Goal: Check status

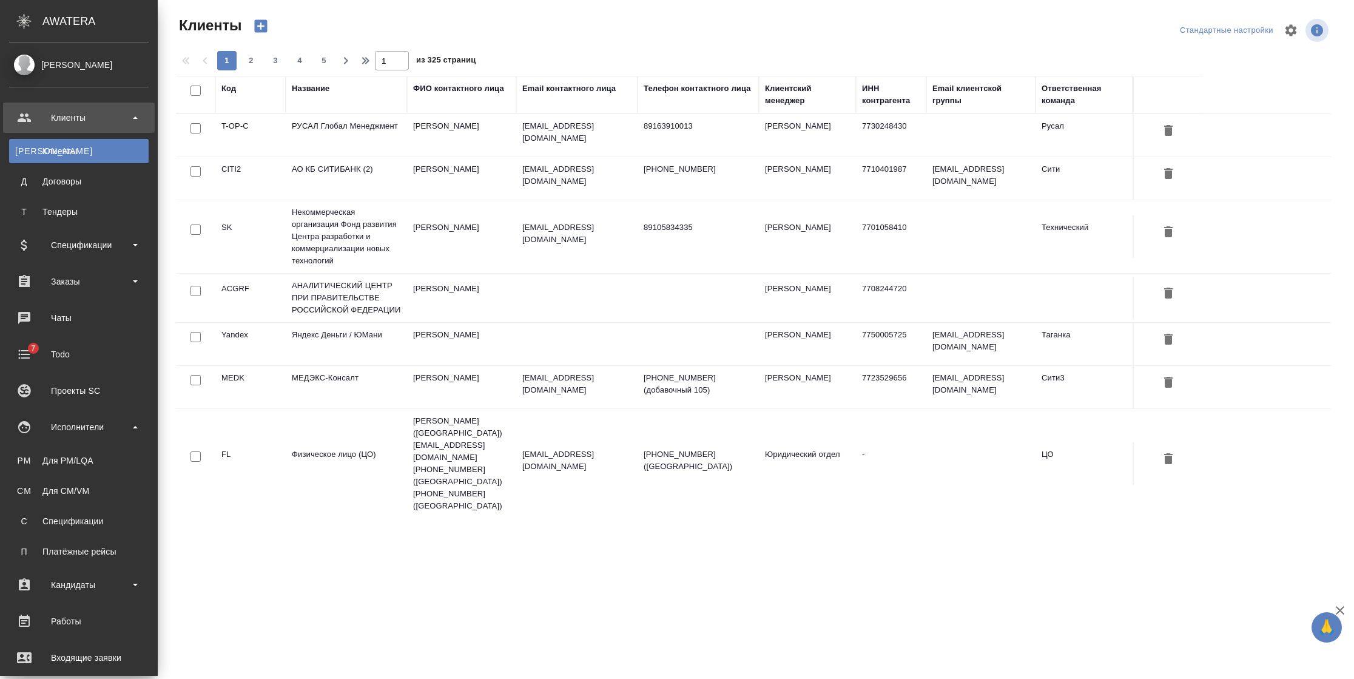
select select "RU"
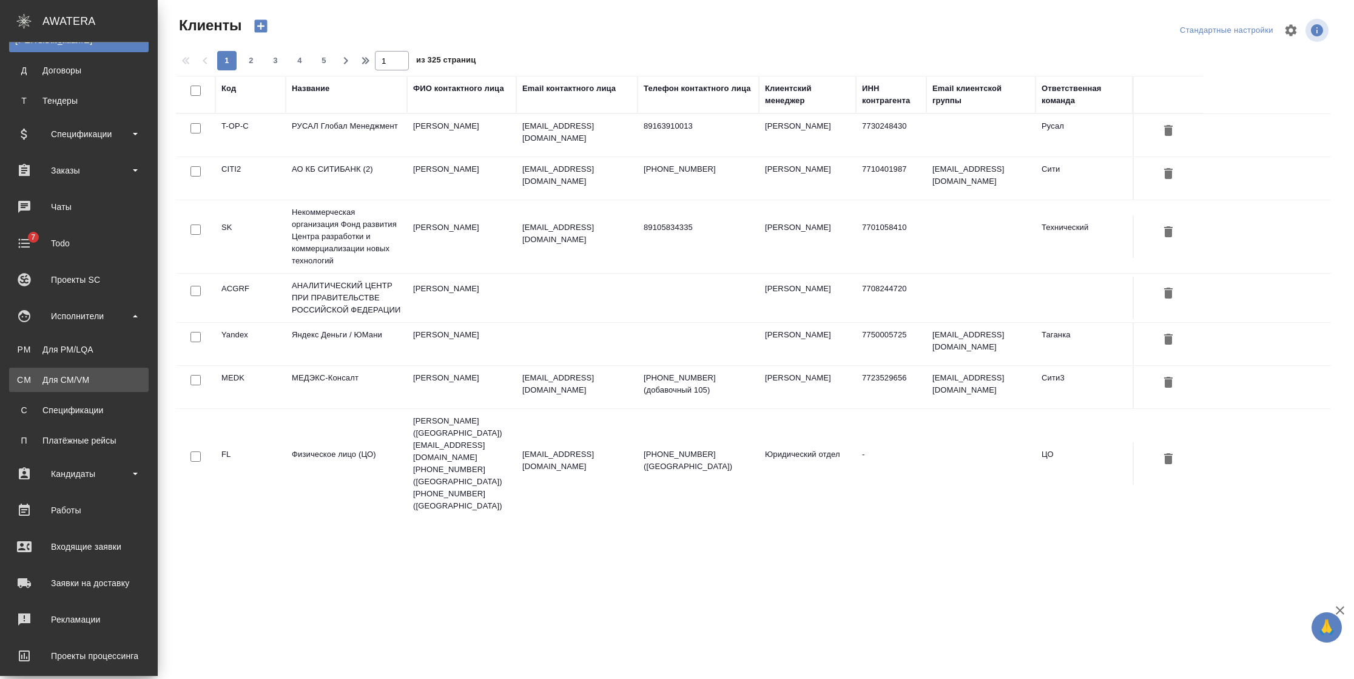
click at [90, 379] on div "Для CM/VM" at bounding box center [78, 380] width 127 height 12
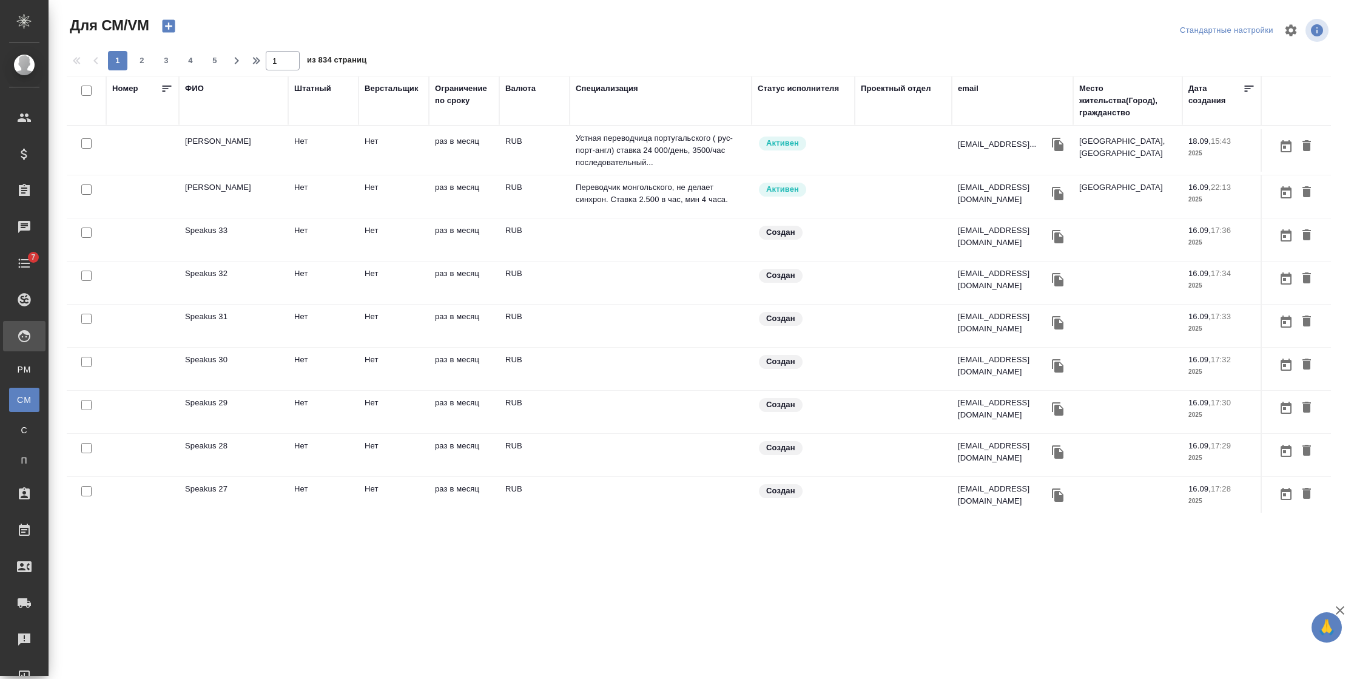
click at [196, 92] on div "ФИО" at bounding box center [194, 88] width 19 height 12
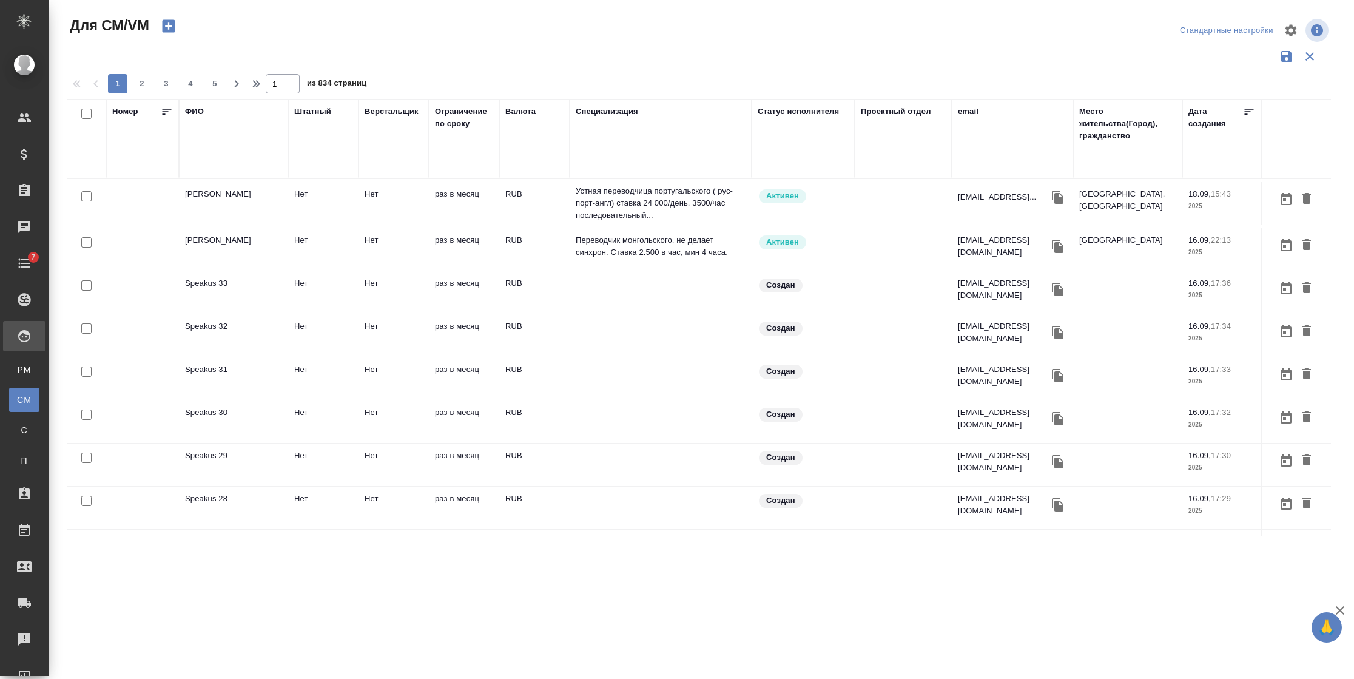
click at [210, 153] on input "text" at bounding box center [233, 155] width 97 height 15
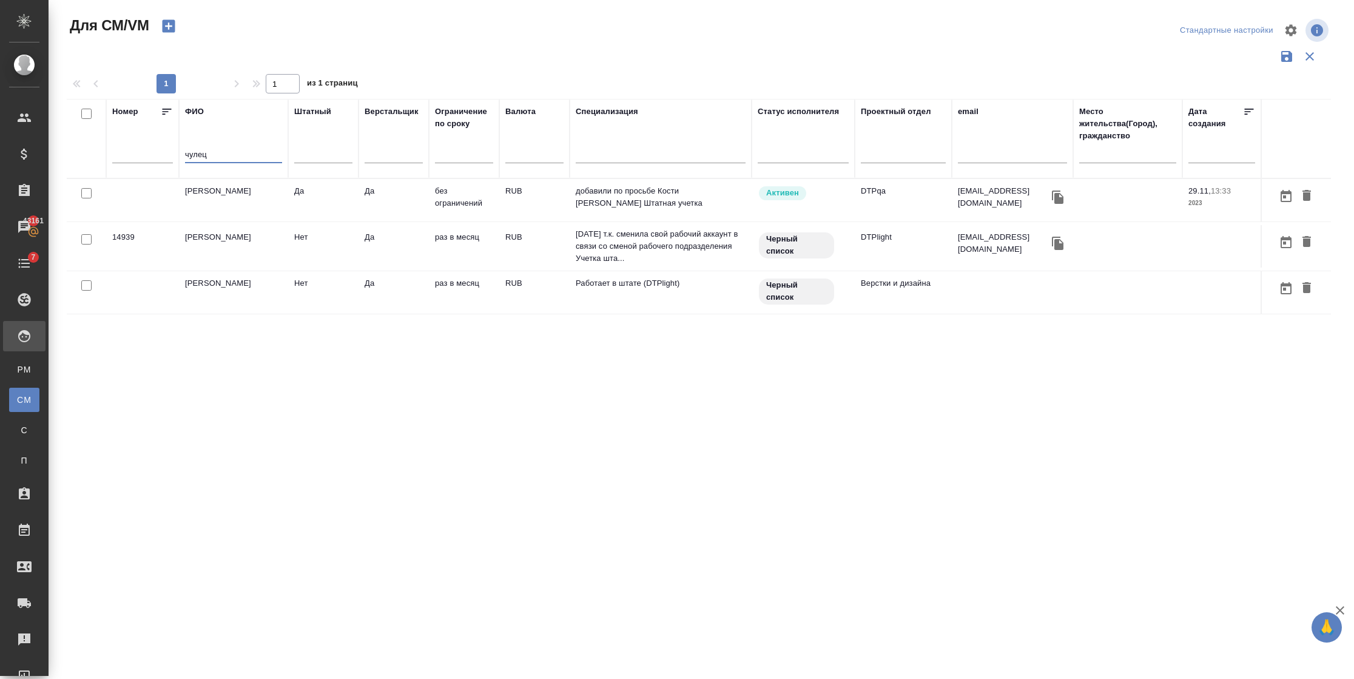
type input "чулец"
click at [332, 201] on td "Да" at bounding box center [323, 200] width 70 height 42
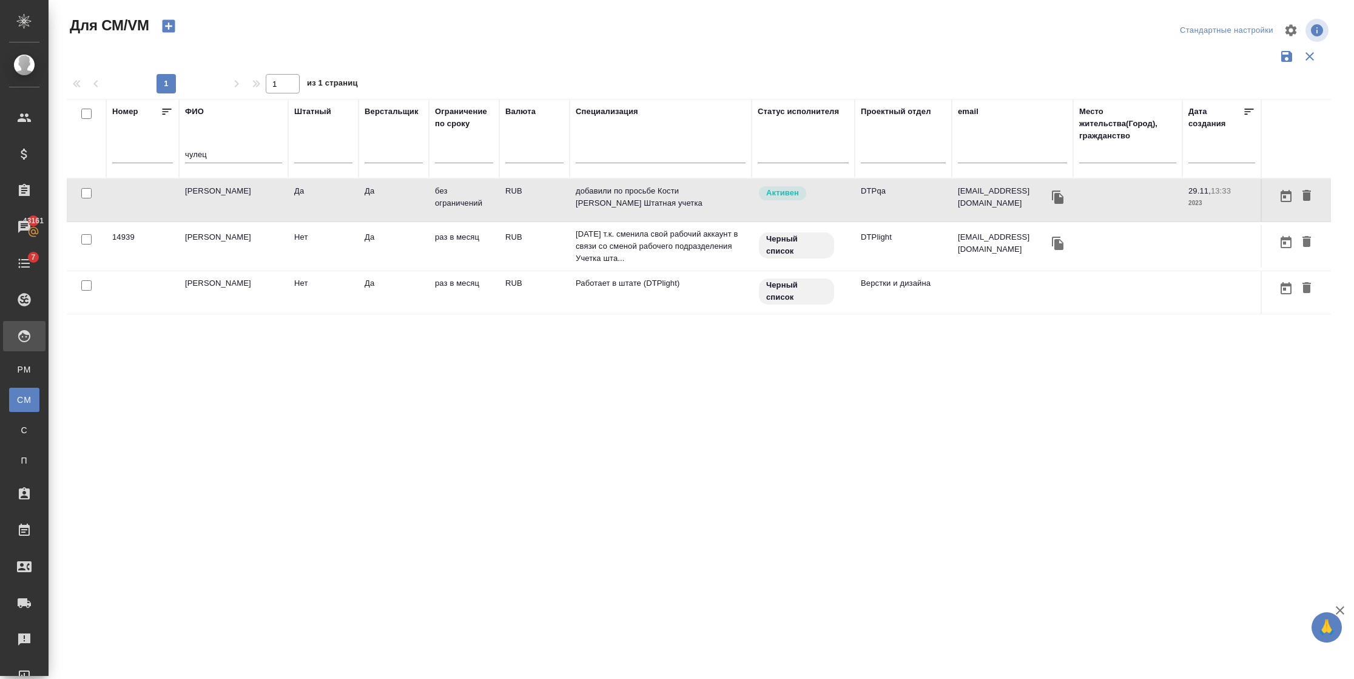
click at [332, 201] on td "Да" at bounding box center [323, 200] width 70 height 42
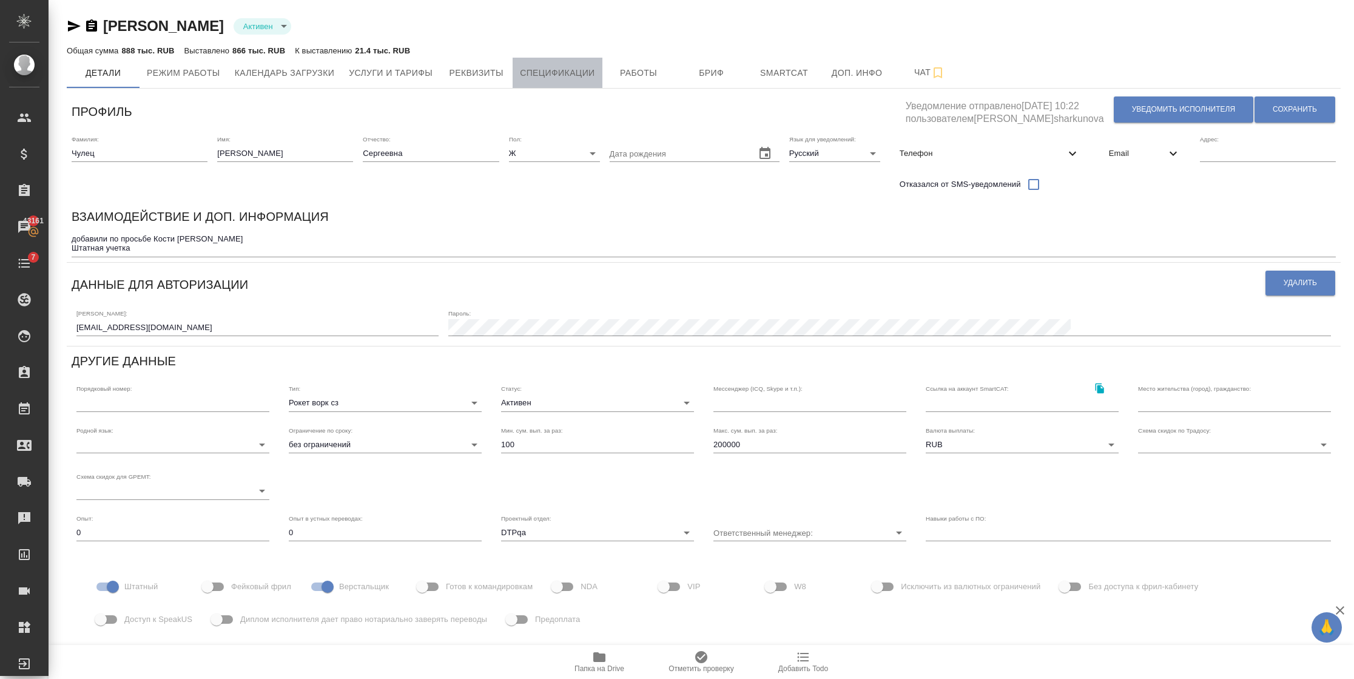
click at [559, 78] on span "Спецификации" at bounding box center [557, 73] width 75 height 15
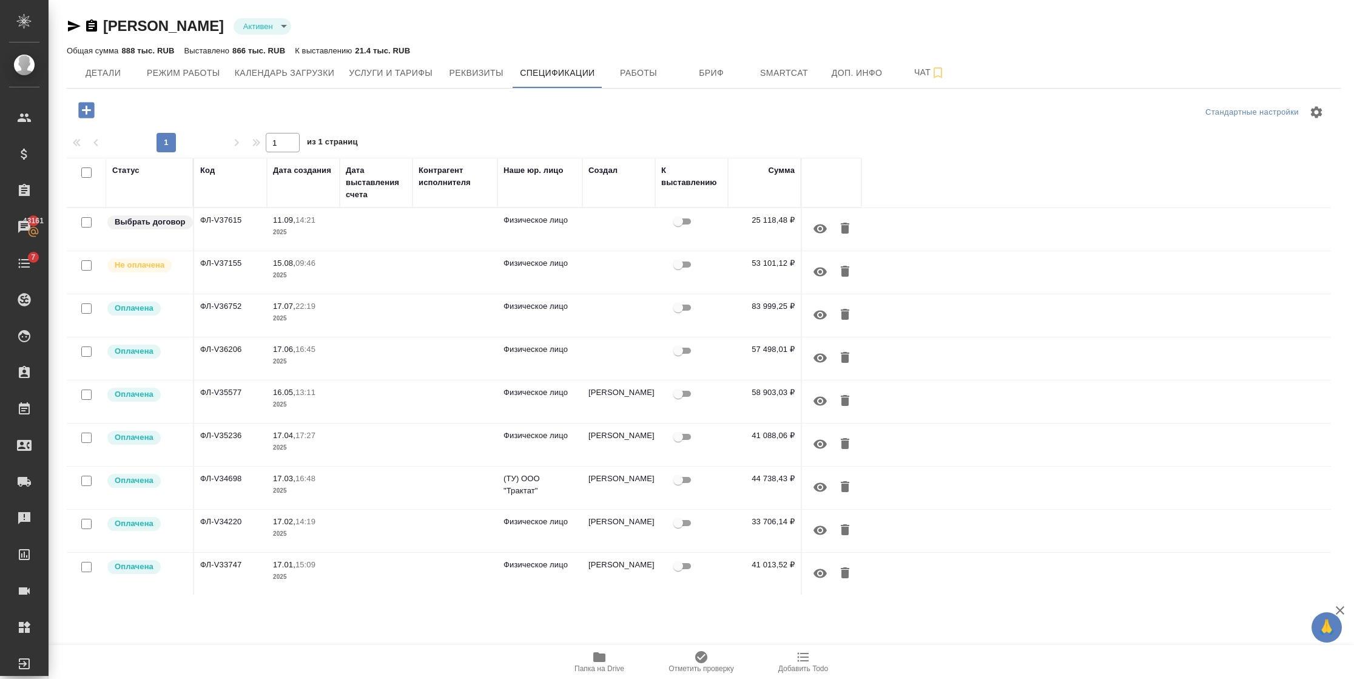
click at [221, 170] on div "Код" at bounding box center [230, 170] width 61 height 12
click at [216, 166] on div "Код" at bounding box center [230, 170] width 61 height 12
click at [209, 172] on div "Код" at bounding box center [207, 170] width 15 height 12
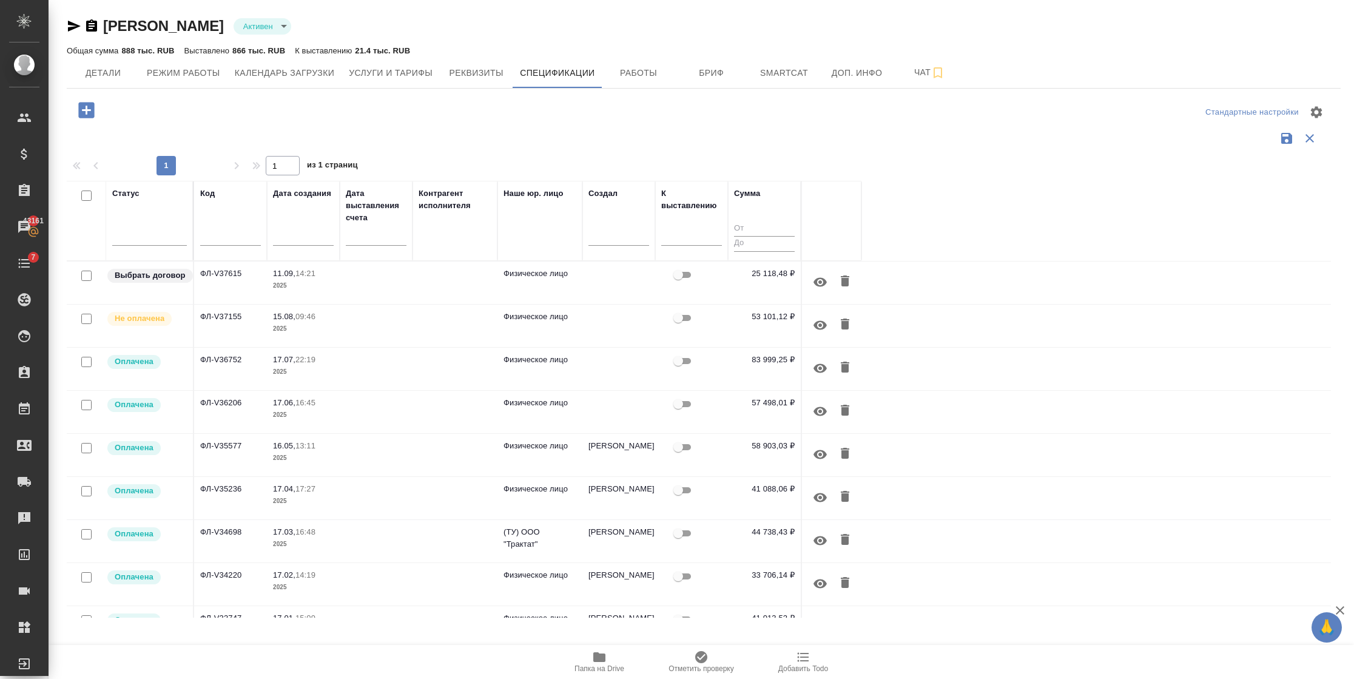
click at [200, 243] on input "text" at bounding box center [230, 237] width 61 height 15
paste input "Счет №ФЛ-V37615"
drag, startPoint x: 217, startPoint y: 237, endPoint x: 185, endPoint y: 237, distance: 31.5
click at [185, 237] on tr "Статус Код Счет №ФЛ-V37615 Дата создания Дата выставления счета Контрагент испо…" at bounding box center [464, 221] width 795 height 80
type input "ФЛ-V37615"
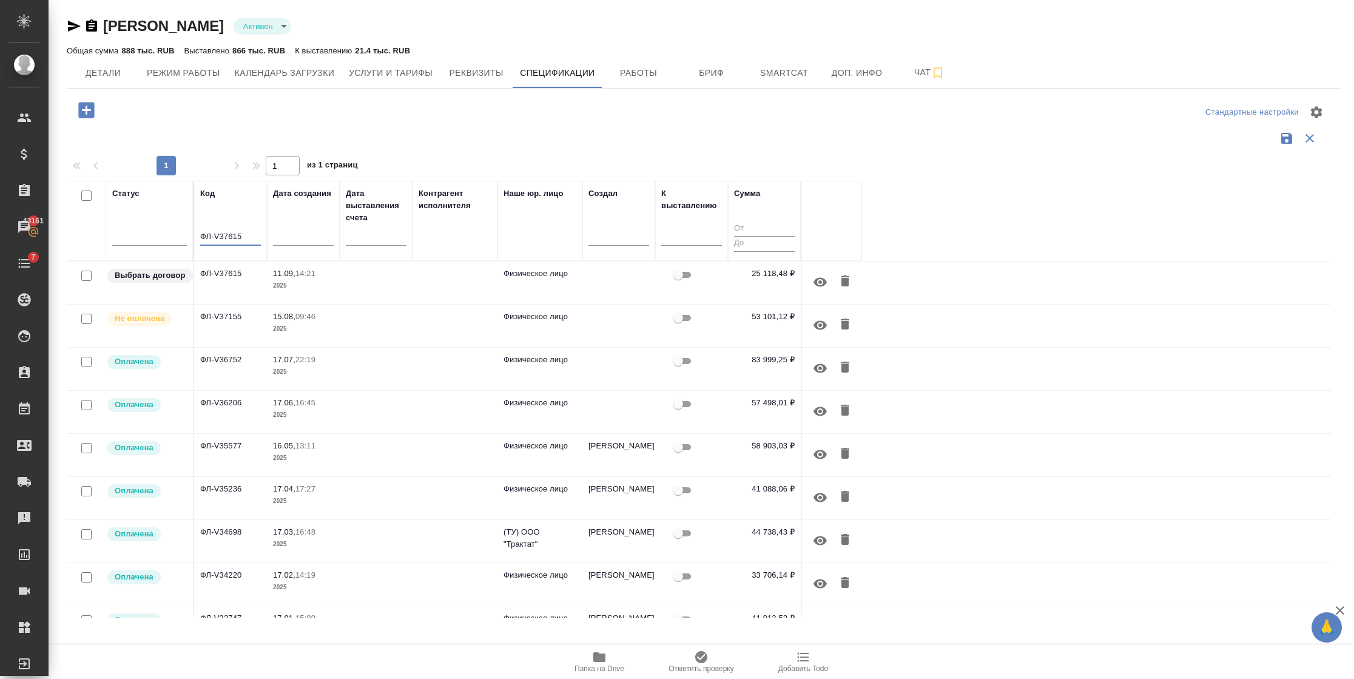
click at [311, 284] on p "2025" at bounding box center [303, 286] width 61 height 12
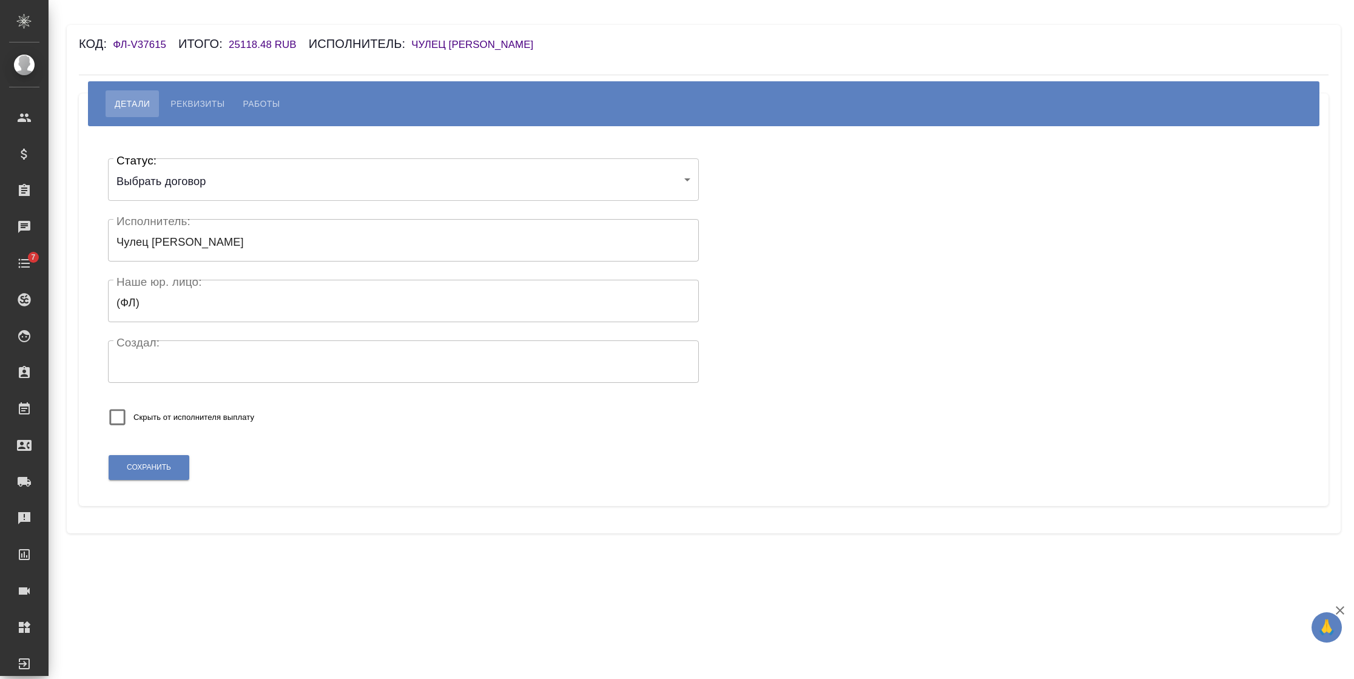
click at [246, 104] on span "Работы" at bounding box center [261, 103] width 37 height 15
select select "10"
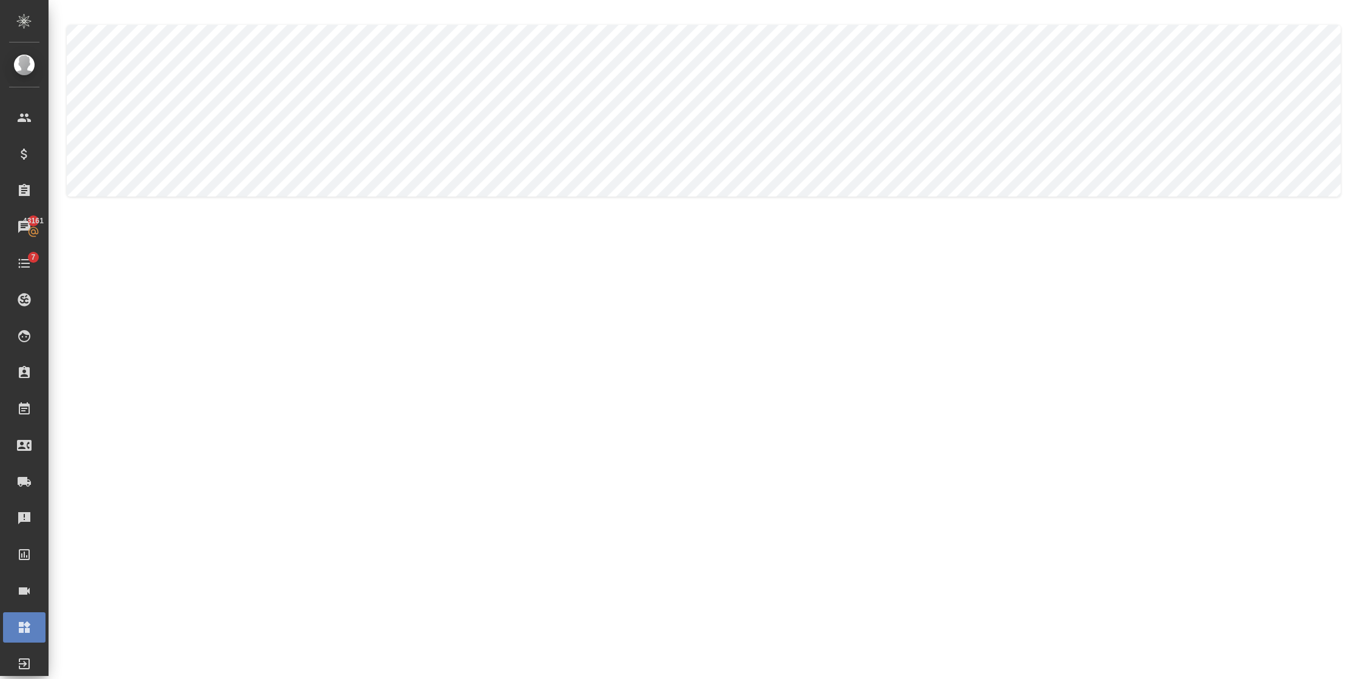
click at [260, 105] on body ".cls-1 fill:#fff; AWATERA Semenets Irina Клиенты Спецификации Заказы 43161 Чаты…" at bounding box center [677, 339] width 1354 height 679
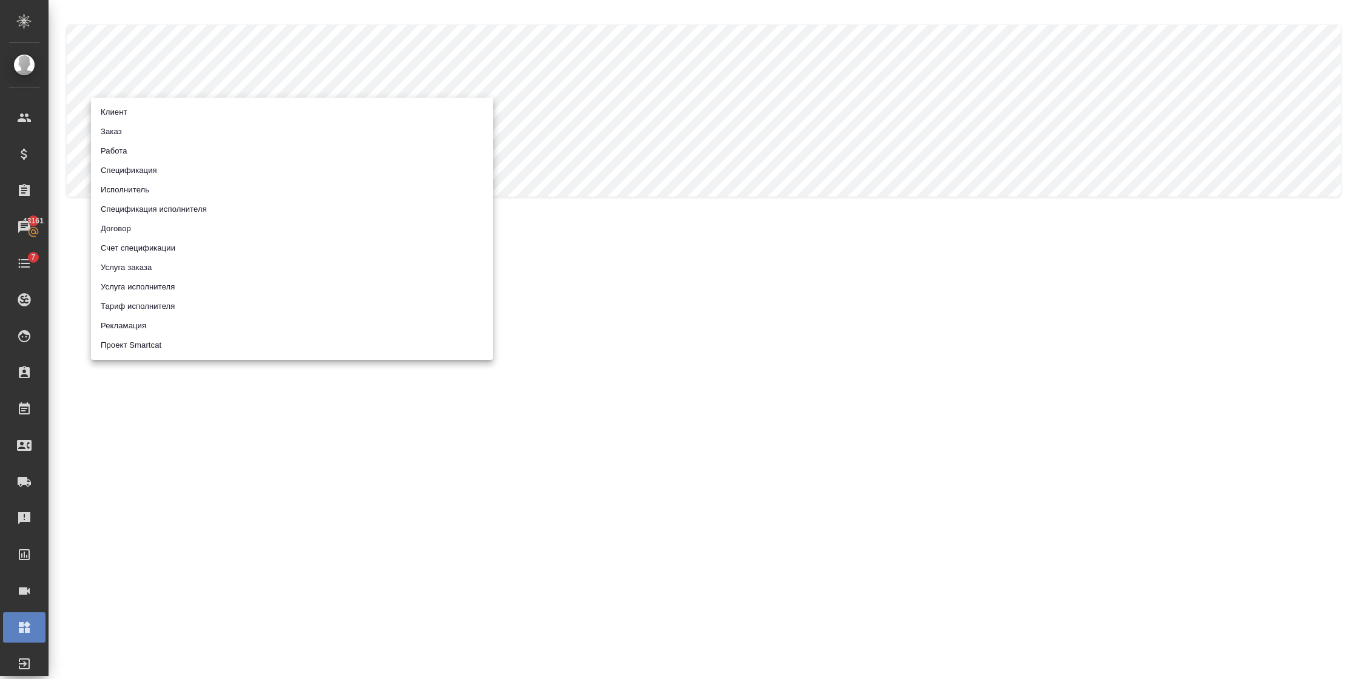
click at [155, 210] on li "Спецификация исполнителя" at bounding box center [292, 209] width 402 height 19
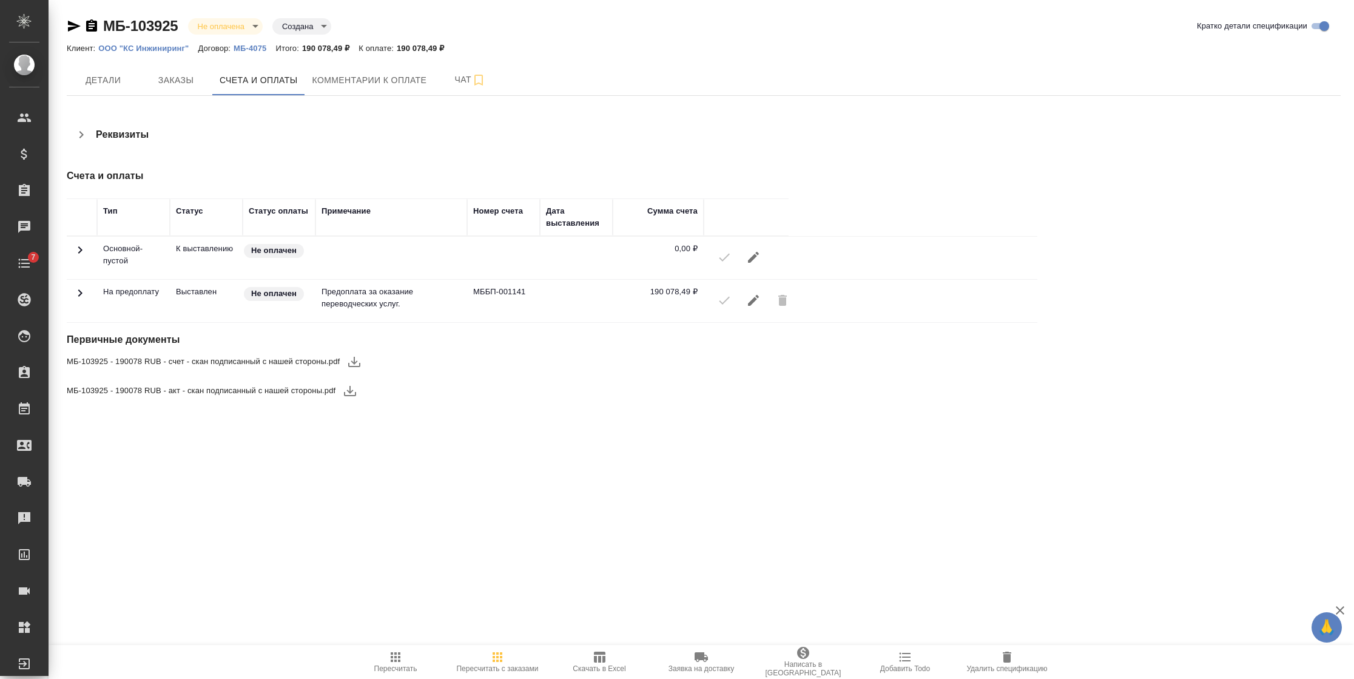
click at [72, 25] on icon "button" at bounding box center [74, 26] width 15 height 15
